Goal: Check status: Check status

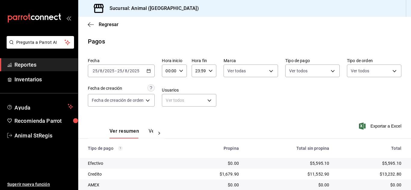
scroll to position [75, 0]
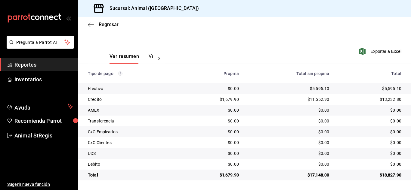
click at [108, 26] on span "Regresar" at bounding box center [109, 25] width 20 height 6
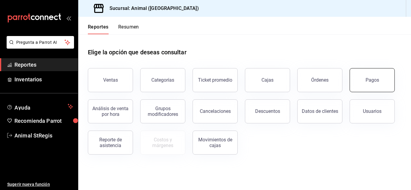
click at [359, 79] on button "Pagos" at bounding box center [371, 80] width 45 height 24
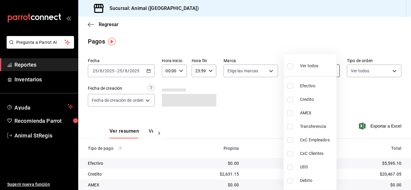
click at [317, 72] on body "Pregunta a Parrot AI Reportes Inventarios Ayuda Recomienda Parrot Animal StRegi…" at bounding box center [205, 95] width 411 height 190
drag, startPoint x: 291, startPoint y: 64, endPoint x: 243, endPoint y: 102, distance: 61.0
click at [291, 64] on input "checkbox" at bounding box center [289, 65] width 5 height 5
checkbox input "true"
type input "5a0f3365-d715-4940-adc4-656debb7822a,fc07b02b-84a7-4dba-9bff-98bba82b1290,ff2b0…"
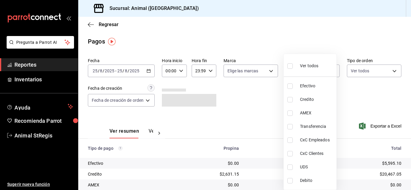
checkbox input "true"
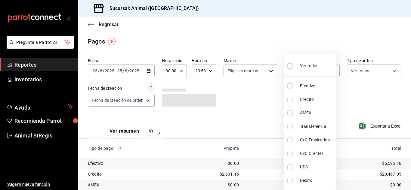
checkbox input "true"
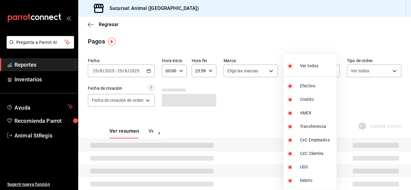
click at [243, 102] on div at bounding box center [205, 95] width 411 height 190
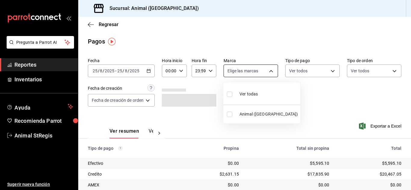
click at [240, 71] on body "Pregunta a Parrot AI Reportes Inventarios Ayuda Recomienda Parrot Animal StRegi…" at bounding box center [205, 95] width 411 height 190
click at [231, 92] on input "checkbox" at bounding box center [229, 94] width 5 height 5
checkbox input "true"
type input "3f39fcdc-c8c4-4fff-883a-47b345d9391c"
checkbox input "true"
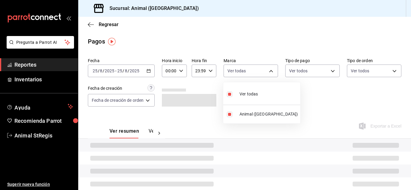
click at [231, 93] on input "checkbox" at bounding box center [229, 94] width 5 height 5
checkbox input "false"
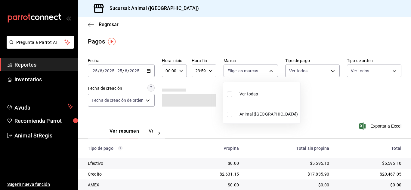
click at [231, 93] on input "checkbox" at bounding box center [229, 94] width 5 height 5
checkbox input "true"
type input "3f39fcdc-c8c4-4fff-883a-47b345d9391c"
checkbox input "true"
click at [309, 95] on div at bounding box center [205, 95] width 411 height 190
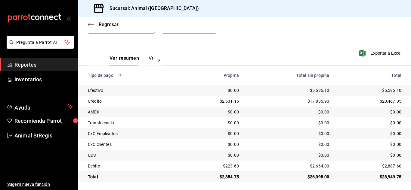
scroll to position [75, 0]
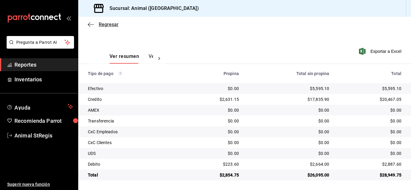
click at [106, 22] on span "Regresar" at bounding box center [109, 25] width 20 height 6
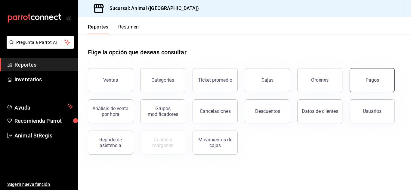
click at [372, 83] on div "Pagos" at bounding box center [372, 80] width 14 height 6
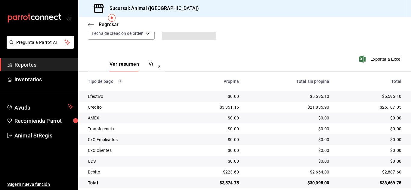
scroll to position [75, 0]
